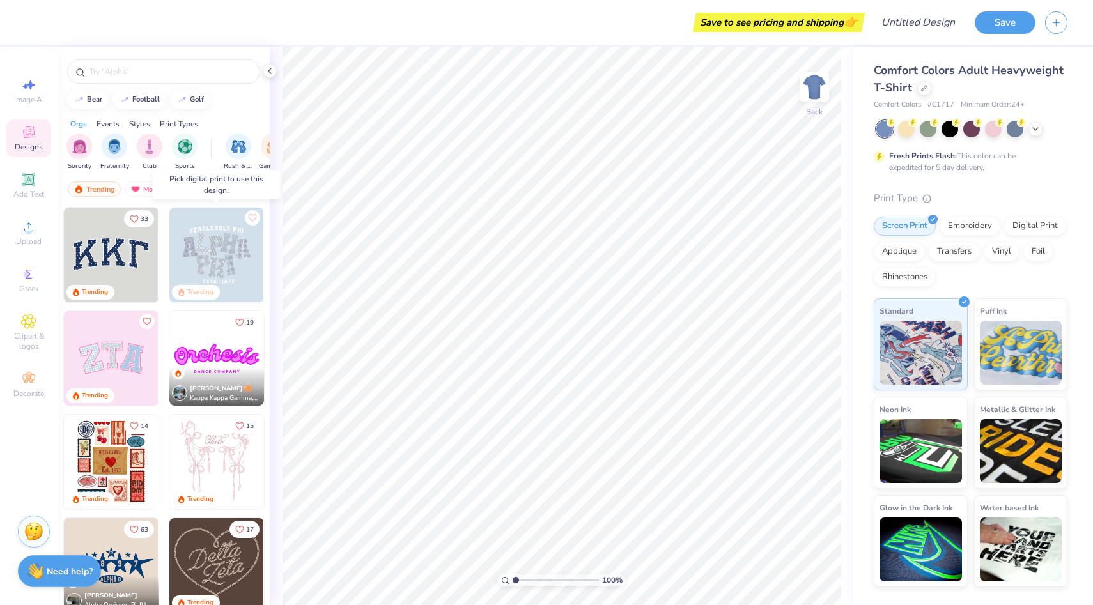
click at [235, 247] on img at bounding box center [216, 255] width 95 height 95
click at [222, 260] on img at bounding box center [216, 255] width 95 height 95
click at [1046, 228] on div "Digital Print" at bounding box center [1035, 224] width 62 height 19
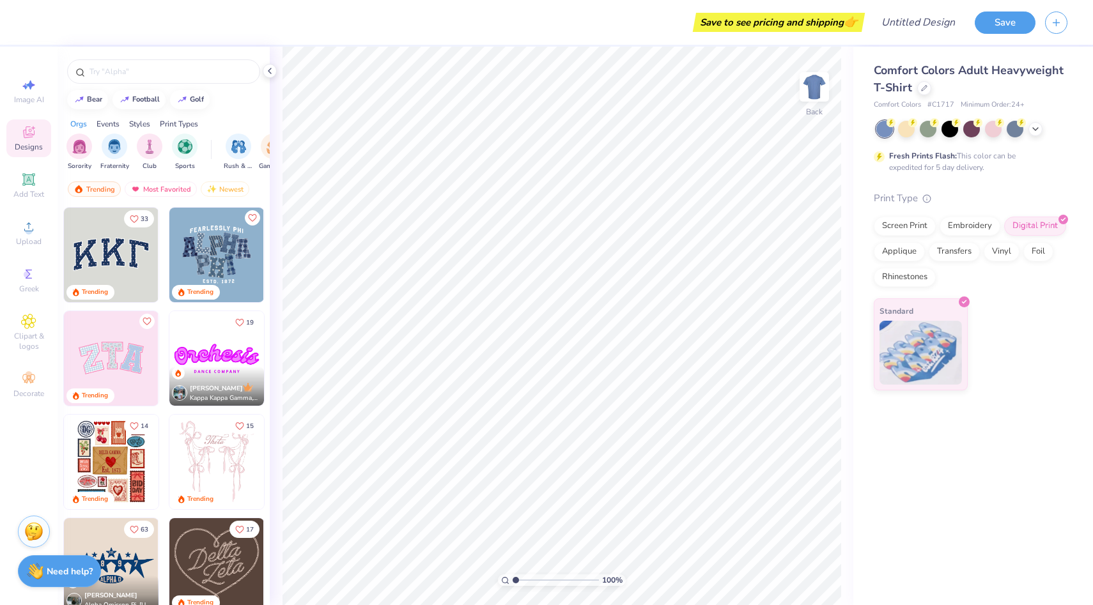
click at [221, 253] on img at bounding box center [216, 255] width 95 height 95
type input "3.97"
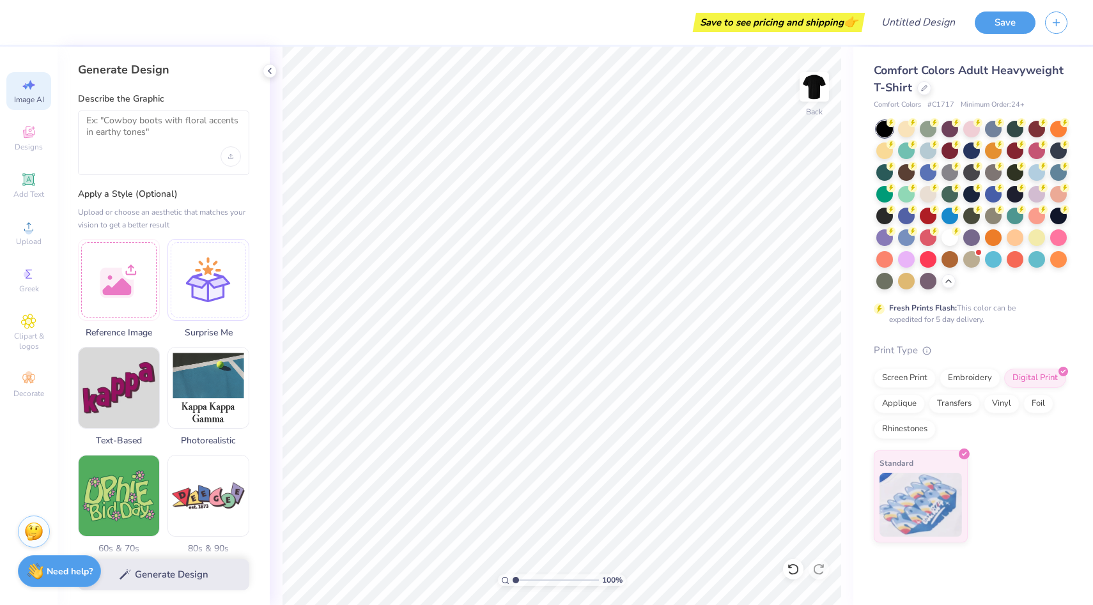
select select "4"
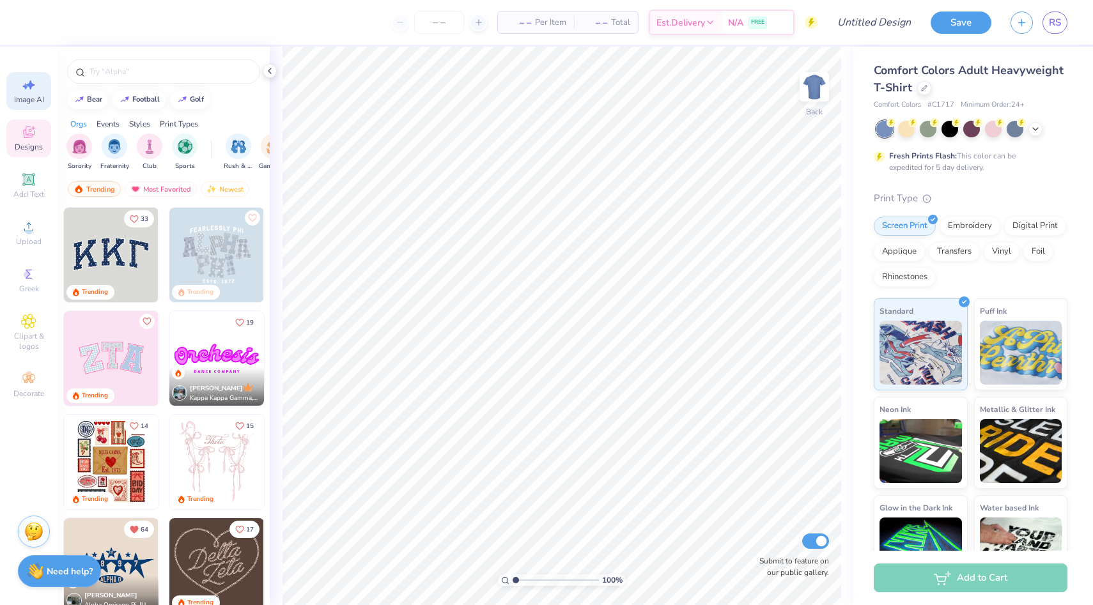
click at [33, 91] on icon at bounding box center [28, 84] width 15 height 15
select select "4"
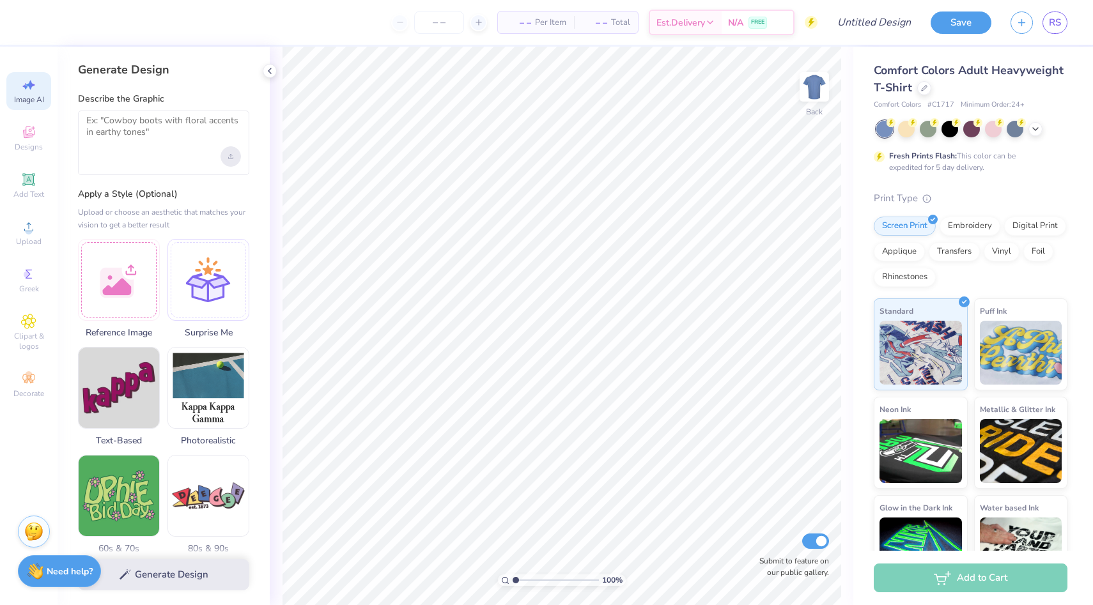
click at [239, 154] on div "Upload image" at bounding box center [231, 156] width 20 height 20
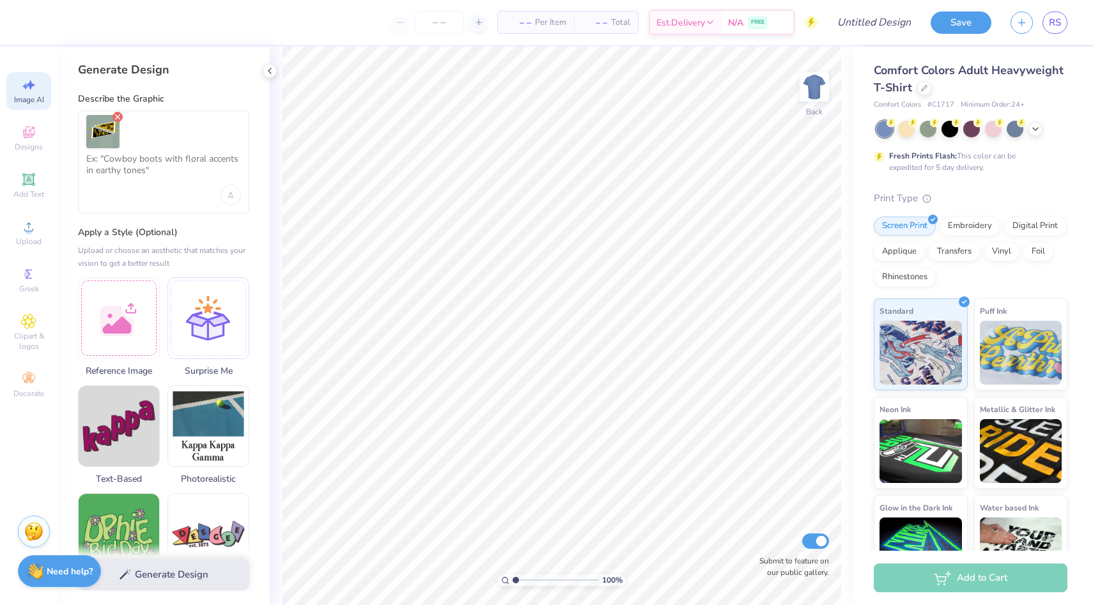
click at [118, 117] on line "Remove uploaded image" at bounding box center [118, 117] width 4 height 4
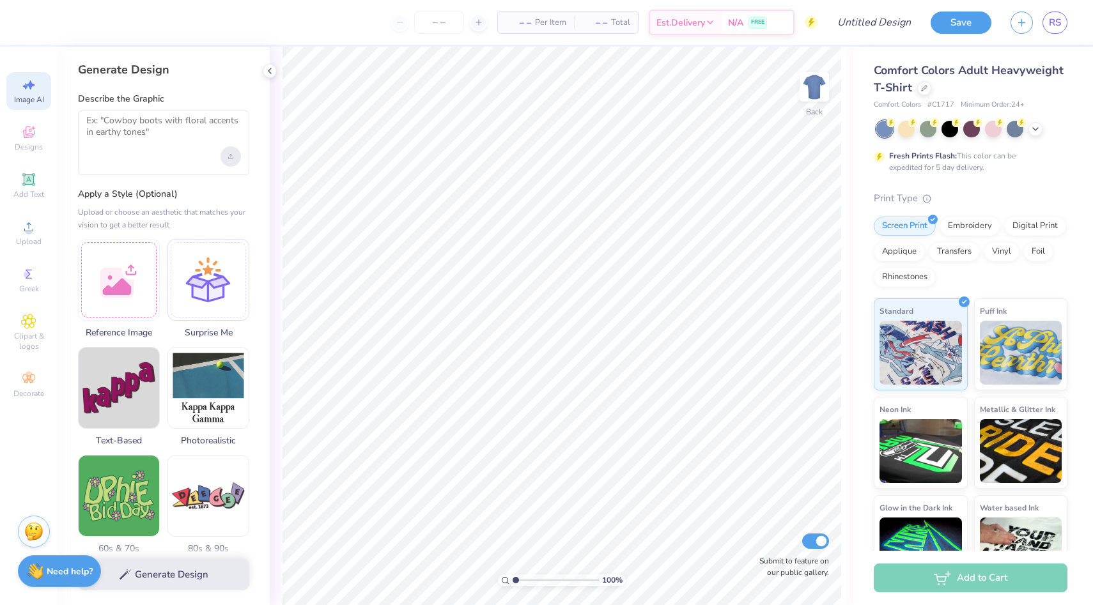
click at [228, 160] on div "Upload image" at bounding box center [231, 156] width 20 height 20
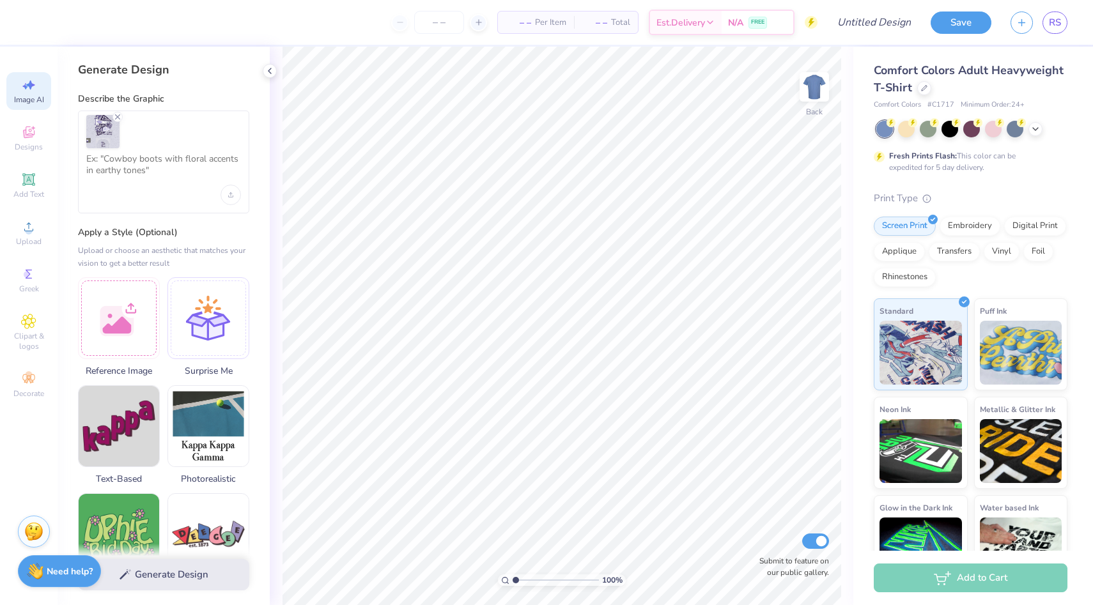
click at [134, 189] on div at bounding box center [163, 162] width 171 height 103
click at [132, 176] on textarea at bounding box center [163, 169] width 155 height 32
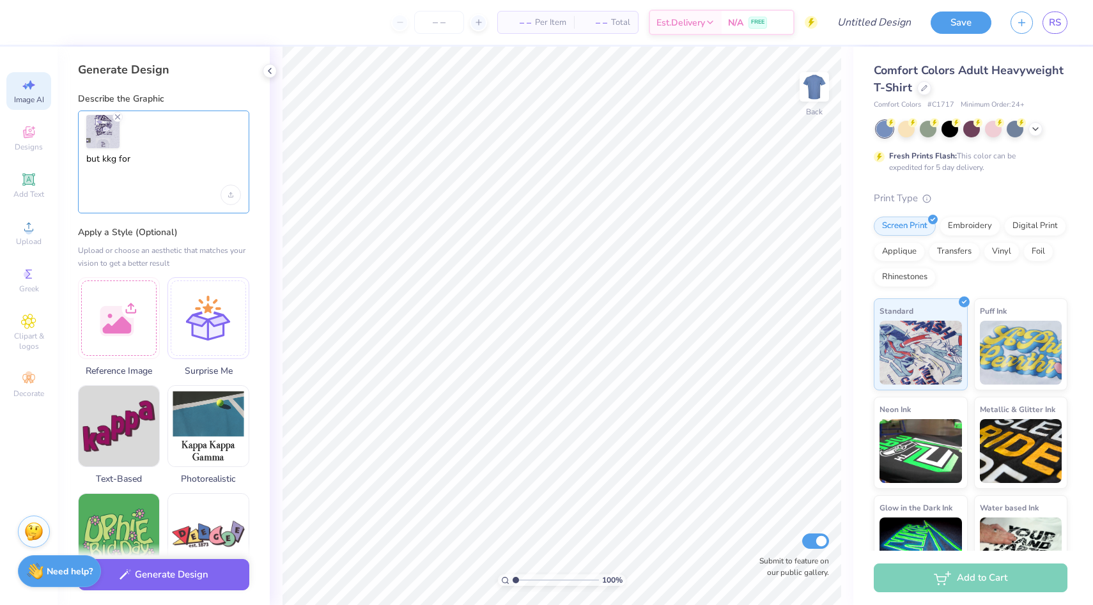
click at [111, 155] on textarea "but kkg for" at bounding box center [163, 169] width 155 height 32
click at [167, 159] on textarea "but KKG for" at bounding box center [163, 169] width 155 height 32
click at [209, 162] on textarea "but KKG at University of Centeral florida" at bounding box center [163, 169] width 155 height 32
click at [215, 161] on textarea "but KKG at University of Centeral florida" at bounding box center [163, 169] width 155 height 32
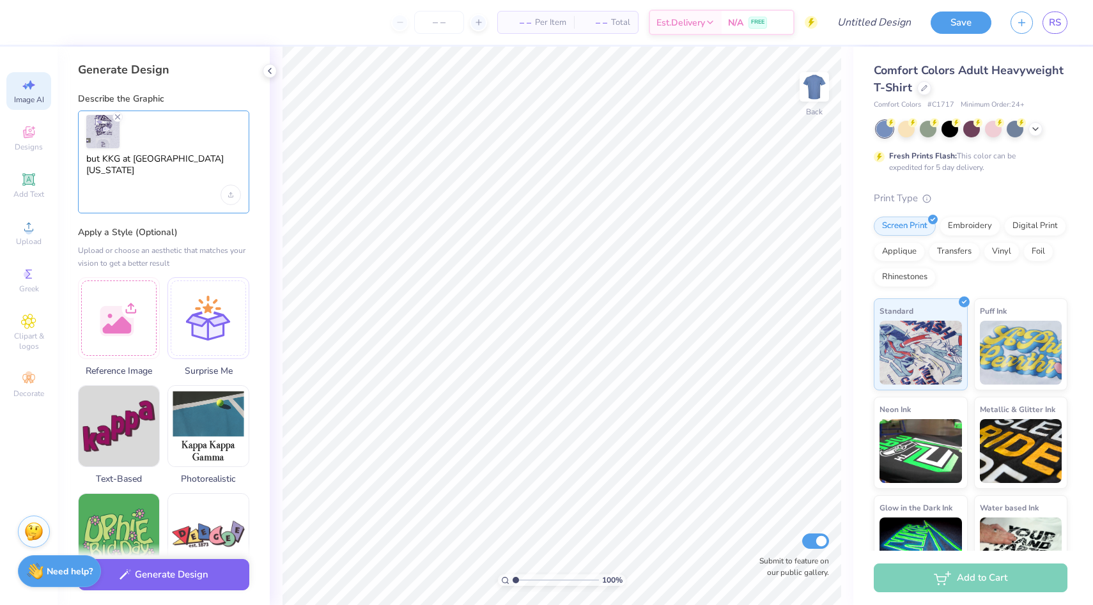
click at [215, 161] on textarea "but KKG at University of Centeral florida" at bounding box center [163, 169] width 155 height 32
click at [190, 173] on textarea "but KKG at University of Central florida" at bounding box center [163, 169] width 155 height 32
click at [90, 168] on textarea "but KKG at University of Central florida" at bounding box center [163, 169] width 155 height 32
type textarea "but KKG at University of Central Florida"
click at [177, 568] on button "Generate Design" at bounding box center [163, 571] width 171 height 31
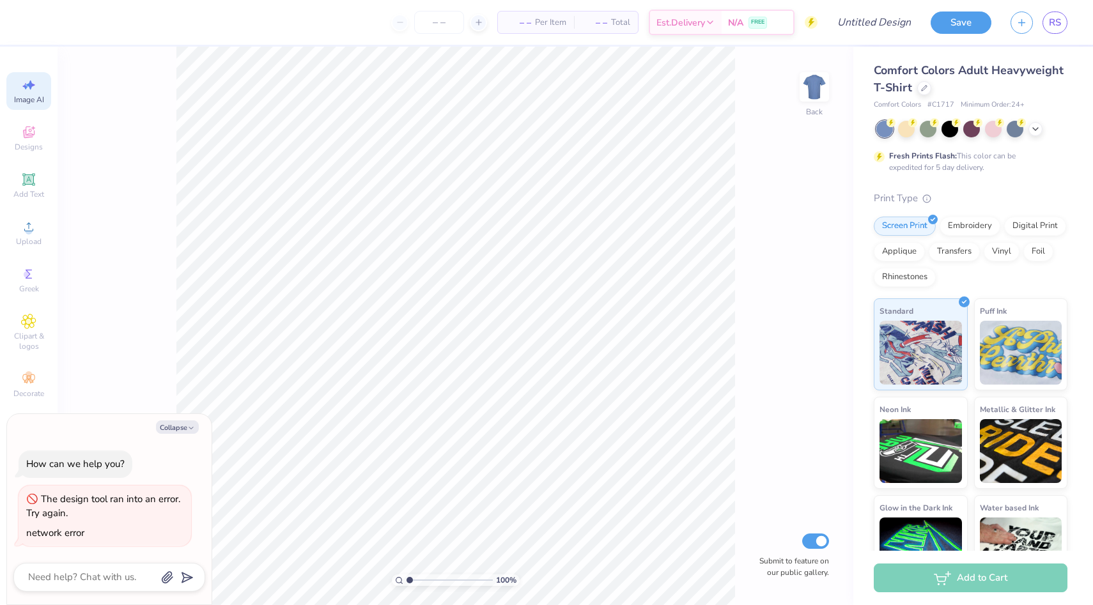
type textarea "x"
